Goal: Task Accomplishment & Management: Complete application form

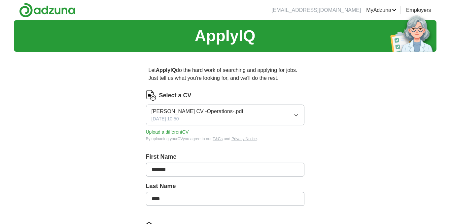
click at [297, 113] on icon "button" at bounding box center [295, 114] width 5 height 5
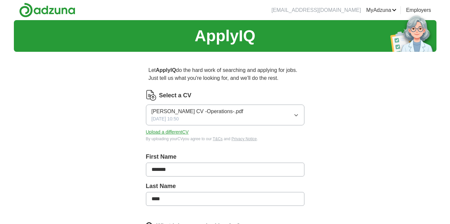
click at [160, 130] on button "Upload a different CV" at bounding box center [167, 132] width 43 height 7
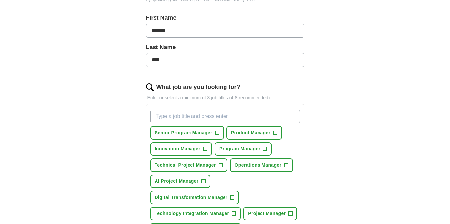
scroll to position [140, 0]
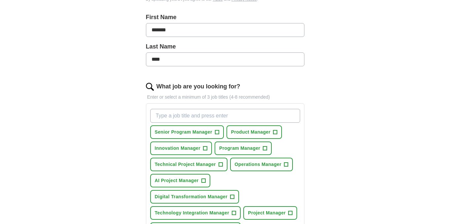
click at [202, 132] on span "Senior Program Manager" at bounding box center [183, 132] width 57 height 7
click at [231, 150] on span "Program Manager" at bounding box center [239, 148] width 41 height 7
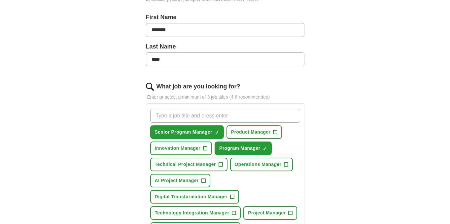
click at [249, 168] on button "Operations Manager +" at bounding box center [261, 165] width 63 height 14
click at [179, 181] on span "AI Project Manager" at bounding box center [177, 180] width 44 height 7
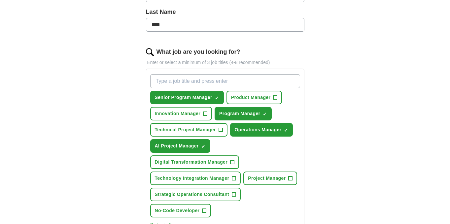
scroll to position [176, 0]
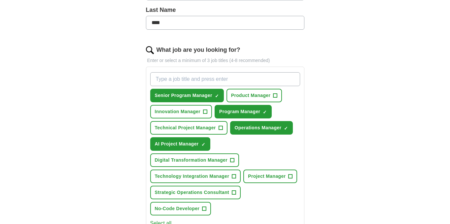
click at [179, 161] on span "Digital Transformation Manager" at bounding box center [191, 160] width 73 height 7
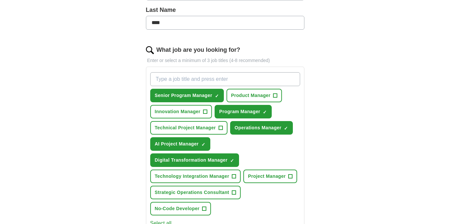
click at [272, 174] on span "Project Manager" at bounding box center [267, 176] width 38 height 7
click at [206, 193] on span "Strategic Operations Consultant" at bounding box center [192, 192] width 75 height 7
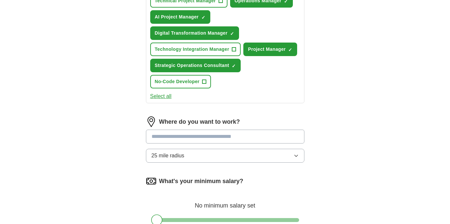
scroll to position [304, 0]
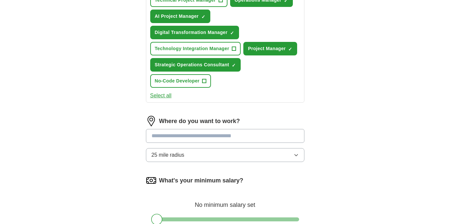
click at [163, 96] on button "Select all" at bounding box center [160, 96] width 21 height 8
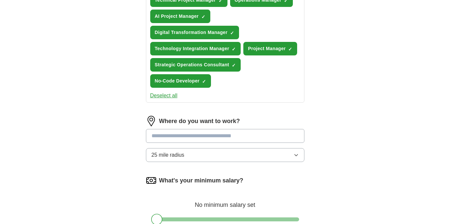
click at [165, 97] on button "Deselect all" at bounding box center [163, 96] width 27 height 8
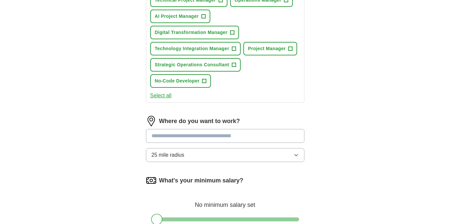
click at [214, 66] on span "Strategic Operations Consultant" at bounding box center [192, 64] width 75 height 7
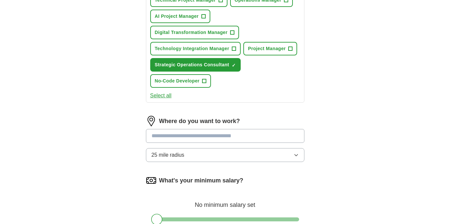
click at [268, 48] on span "Project Manager" at bounding box center [267, 48] width 38 height 7
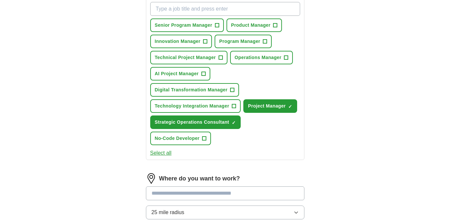
scroll to position [245, 0]
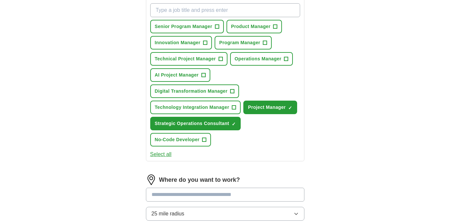
click at [203, 93] on span "Digital Transformation Manager" at bounding box center [191, 91] width 73 height 7
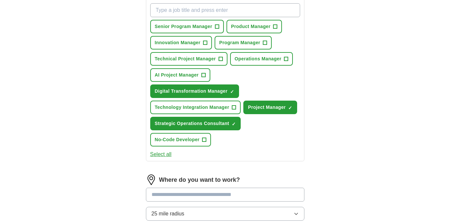
click at [188, 76] on span "AI Project Manager" at bounding box center [177, 75] width 44 height 7
click at [260, 57] on span "Operations Manager" at bounding box center [258, 58] width 47 height 7
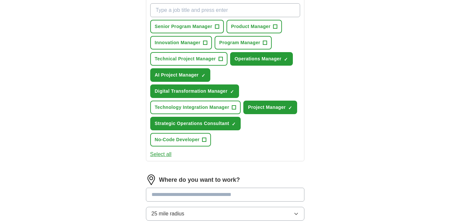
click at [212, 56] on span "Technical Project Manager" at bounding box center [185, 58] width 61 height 7
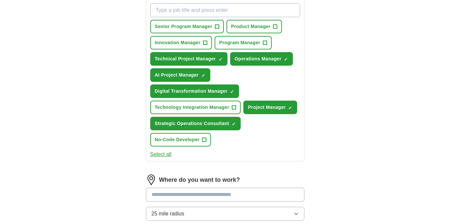
click at [232, 41] on span "Program Manager" at bounding box center [239, 42] width 41 height 7
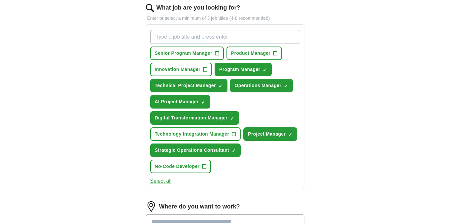
scroll to position [207, 0]
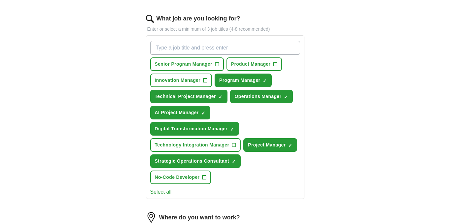
click at [192, 63] on span "Senior Program Manager" at bounding box center [183, 64] width 57 height 7
click at [188, 80] on span "Innovation Manager" at bounding box center [178, 80] width 46 height 7
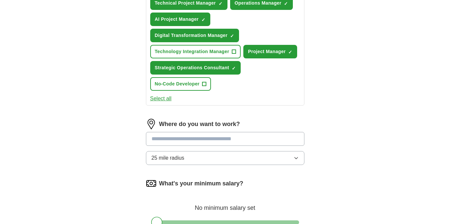
scroll to position [325, 0]
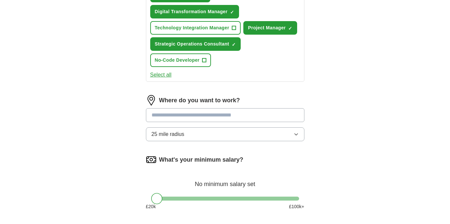
click at [220, 113] on input at bounding box center [225, 115] width 158 height 14
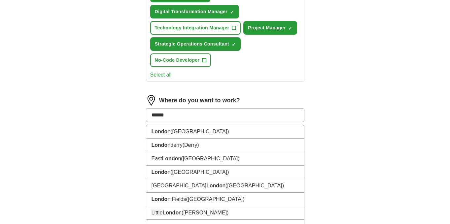
type input "******"
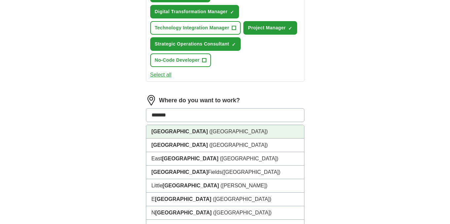
click at [182, 131] on li "[GEOGRAPHIC_DATA] ([GEOGRAPHIC_DATA])" at bounding box center [225, 132] width 158 height 14
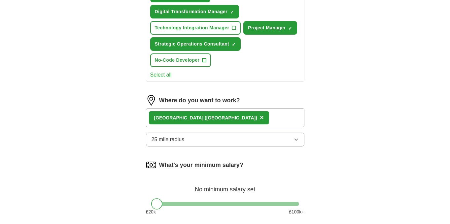
click at [191, 139] on button "25 mile radius" at bounding box center [225, 140] width 158 height 14
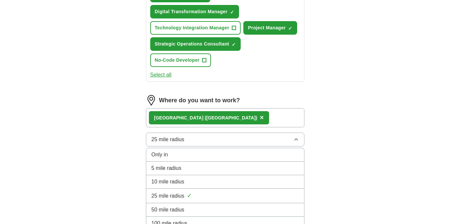
click at [187, 162] on li "5 mile radius" at bounding box center [225, 169] width 158 height 14
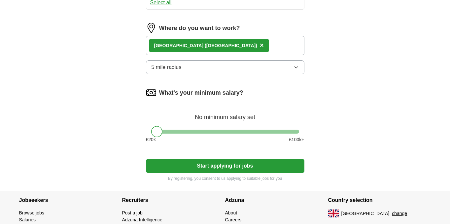
scroll to position [397, 0]
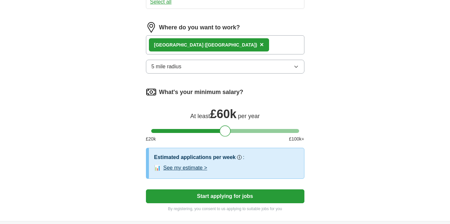
drag, startPoint x: 157, startPoint y: 132, endPoint x: 226, endPoint y: 138, distance: 69.2
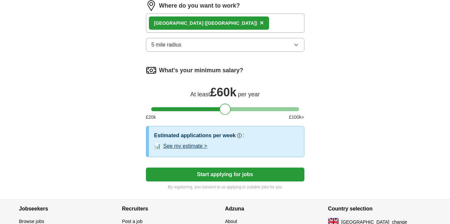
scroll to position [421, 0]
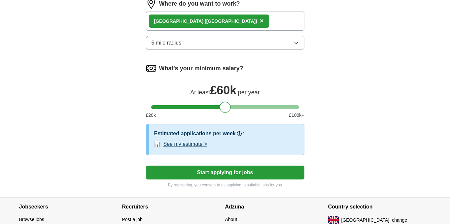
click at [227, 172] on button "Start applying for jobs" at bounding box center [225, 173] width 158 height 14
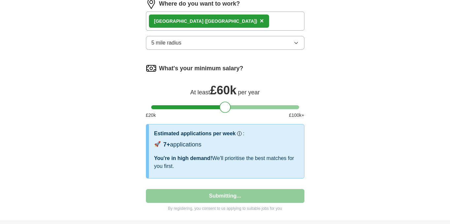
select select "**"
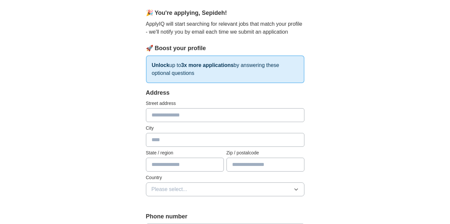
scroll to position [57, 0]
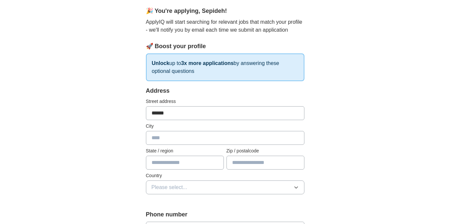
type input "******"
click at [246, 166] on input "text" at bounding box center [265, 163] width 78 height 14
type input "********"
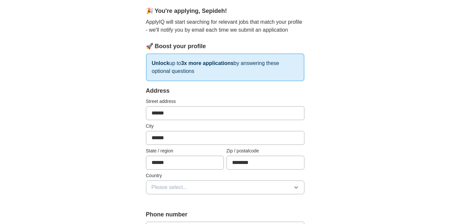
click at [231, 188] on button "Please select..." at bounding box center [225, 187] width 158 height 14
click at [225, 199] on div "[GEOGRAPHIC_DATA]" at bounding box center [224, 203] width 147 height 8
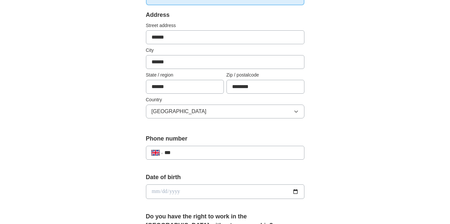
scroll to position [142, 0]
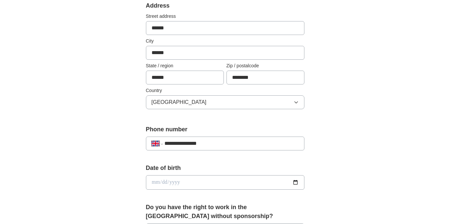
type input "**********"
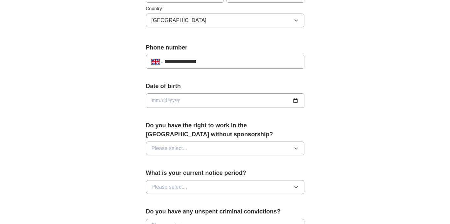
scroll to position [228, 0]
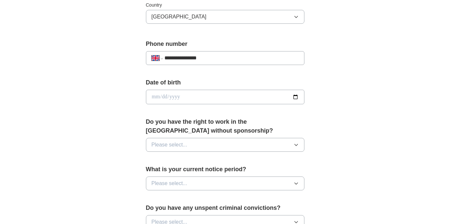
click at [216, 146] on button "Please select..." at bounding box center [225, 145] width 158 height 14
click at [210, 158] on div "Yes" at bounding box center [224, 160] width 147 height 8
click at [210, 182] on button "Please select..." at bounding box center [225, 183] width 158 height 14
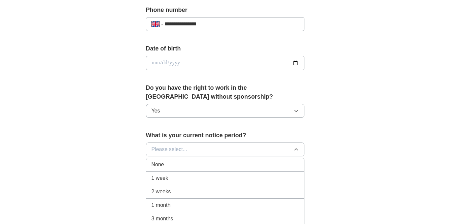
click at [208, 191] on div "2 weeks" at bounding box center [224, 192] width 147 height 8
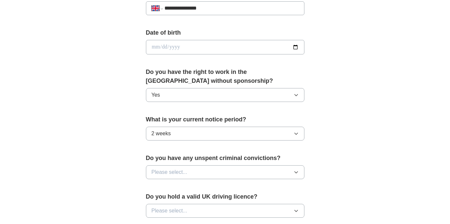
scroll to position [279, 0]
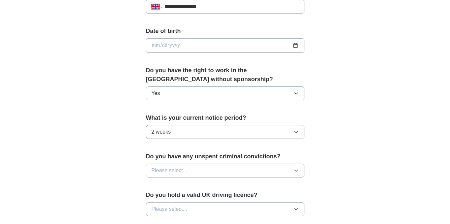
click at [209, 172] on button "Please select..." at bounding box center [225, 171] width 158 height 14
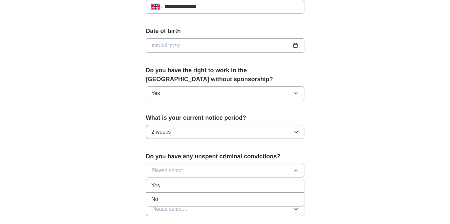
click at [204, 201] on div "No" at bounding box center [224, 199] width 147 height 8
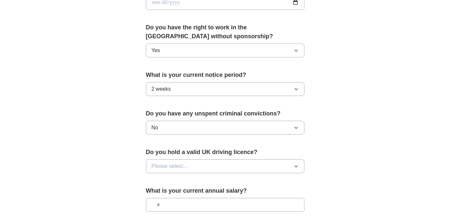
scroll to position [330, 0]
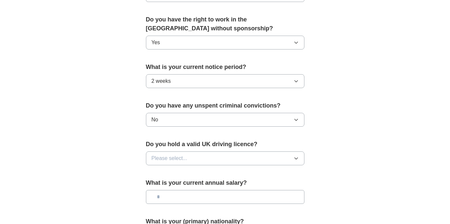
click at [213, 156] on button "Please select..." at bounding box center [225, 158] width 158 height 14
click at [209, 173] on div "Yes" at bounding box center [224, 174] width 147 height 8
click at [211, 200] on input "text" at bounding box center [225, 197] width 158 height 14
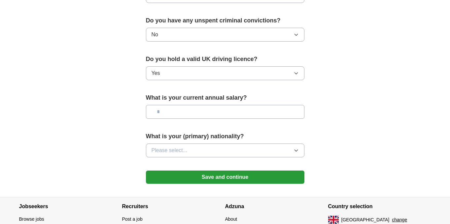
scroll to position [429, 0]
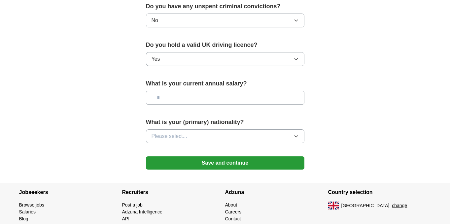
click at [226, 168] on button "Save and continue" at bounding box center [225, 162] width 158 height 13
